Goal: Task Accomplishment & Management: Manage account settings

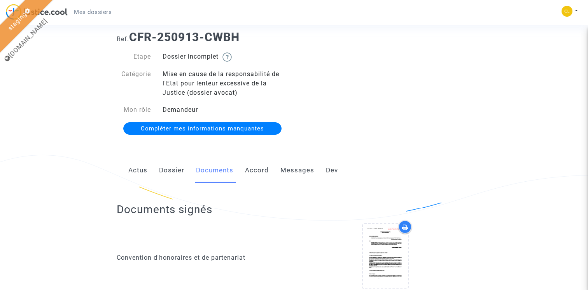
scroll to position [22, 0]
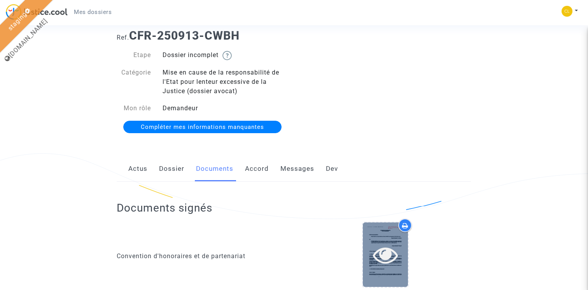
click at [391, 266] on icon at bounding box center [385, 255] width 25 height 25
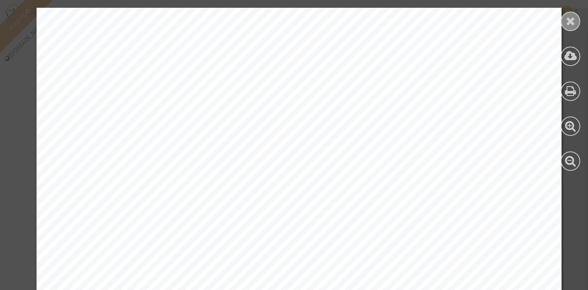
click at [576, 22] on div at bounding box center [570, 21] width 19 height 19
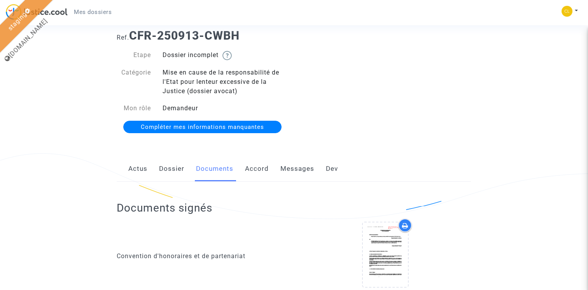
scroll to position [0, 0]
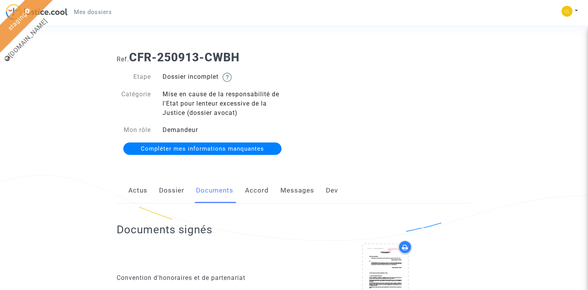
click at [288, 52] on h1 "Ref. CFR-250913-CWBH" at bounding box center [294, 58] width 354 height 14
